Goal: Complete application form: Complete application form

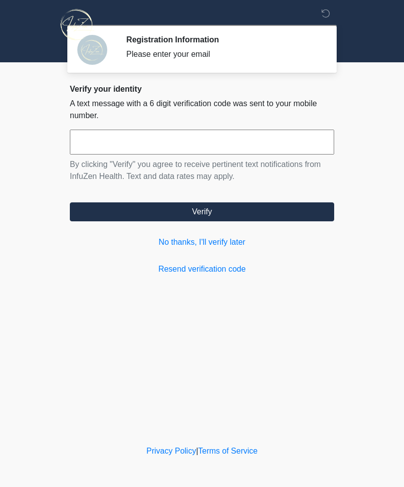
click at [234, 238] on link "No thanks, I'll verify later" at bounding box center [202, 242] width 264 height 12
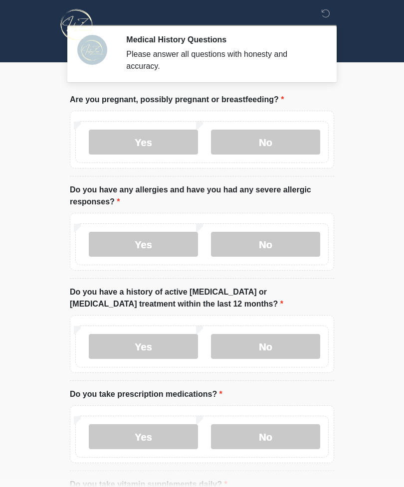
click at [272, 148] on label "No" at bounding box center [265, 142] width 109 height 25
click at [276, 249] on label "No" at bounding box center [265, 244] width 109 height 25
click at [279, 344] on label "No" at bounding box center [265, 346] width 109 height 25
click at [274, 438] on label "No" at bounding box center [265, 436] width 109 height 25
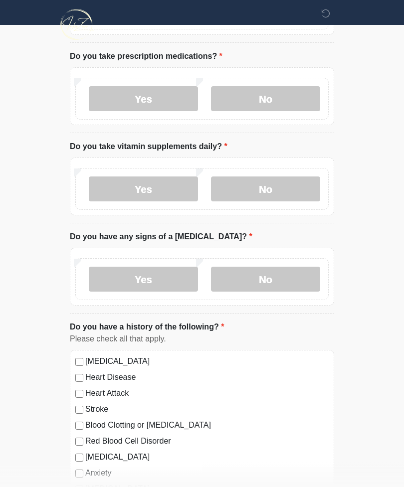
scroll to position [339, 0]
click at [267, 196] on label "No" at bounding box center [265, 188] width 109 height 25
click at [274, 278] on label "No" at bounding box center [265, 278] width 109 height 25
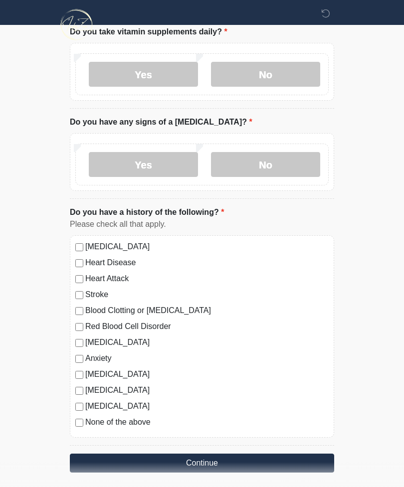
scroll to position [459, 0]
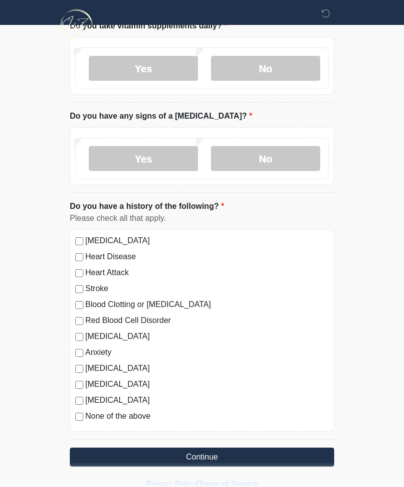
click at [216, 454] on button "Continue" at bounding box center [202, 457] width 264 height 19
click at [209, 457] on button "Continue" at bounding box center [202, 457] width 264 height 19
click at [208, 459] on button "Continue" at bounding box center [202, 457] width 264 height 19
click at [205, 451] on button "Continue" at bounding box center [202, 457] width 264 height 19
click at [199, 454] on button "Continue" at bounding box center [202, 457] width 264 height 19
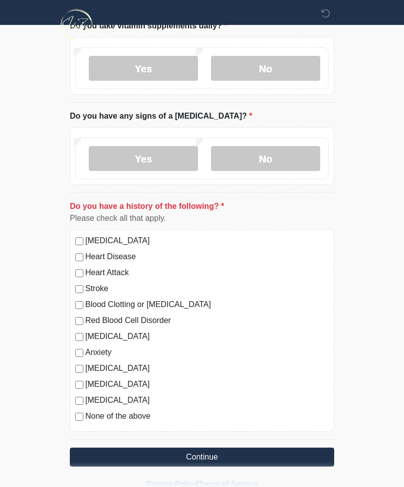
click at [198, 454] on button "Continue" at bounding box center [202, 457] width 264 height 19
click at [193, 462] on button "Continue" at bounding box center [202, 457] width 264 height 19
click at [199, 459] on button "Continue" at bounding box center [202, 457] width 264 height 19
click at [198, 459] on button "Continue" at bounding box center [202, 457] width 264 height 19
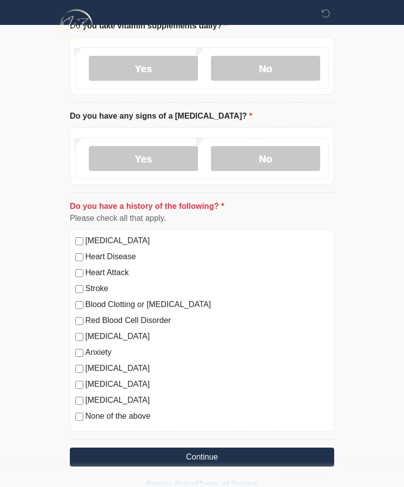
click at [204, 457] on button "Continue" at bounding box center [202, 457] width 264 height 19
click at [215, 457] on button "Continue" at bounding box center [202, 457] width 264 height 19
click at [218, 454] on button "Continue" at bounding box center [202, 457] width 264 height 19
click at [223, 455] on button "Continue" at bounding box center [202, 457] width 264 height 19
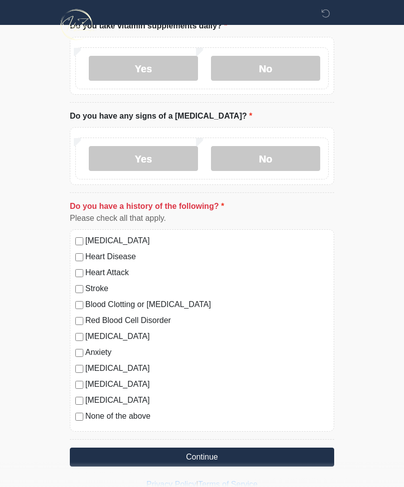
click at [240, 461] on button "Continue" at bounding box center [202, 457] width 264 height 19
click at [193, 456] on button "Continue" at bounding box center [202, 457] width 264 height 19
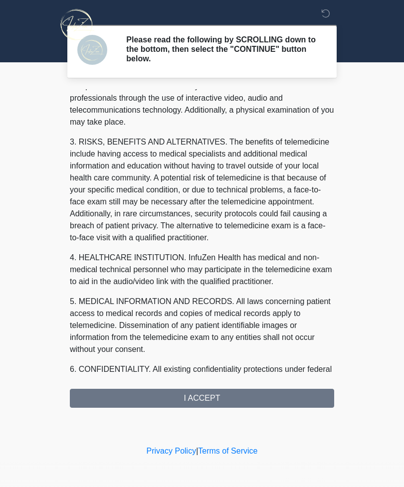
scroll to position [113, 0]
click at [211, 393] on div "1. PURPOSE. The purpose of this form is to obtain your consent for a telemedici…" at bounding box center [202, 248] width 264 height 319
click at [213, 396] on div "1. PURPOSE. The purpose of this form is to obtain your consent for a telemedici…" at bounding box center [202, 248] width 264 height 319
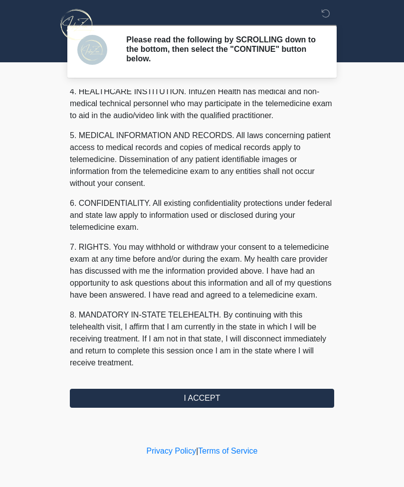
scroll to position [291, 0]
click at [205, 400] on button "I ACCEPT" at bounding box center [202, 398] width 264 height 19
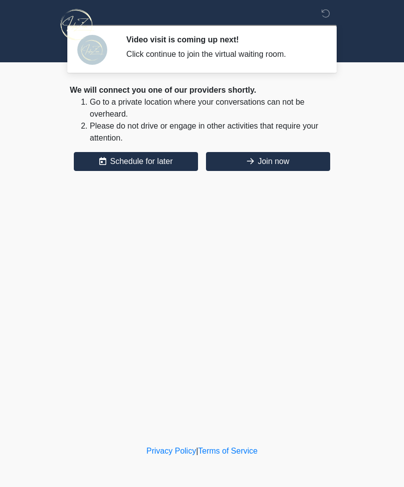
click at [279, 164] on button "Join now" at bounding box center [268, 161] width 124 height 19
